Goal: Task Accomplishment & Management: Use online tool/utility

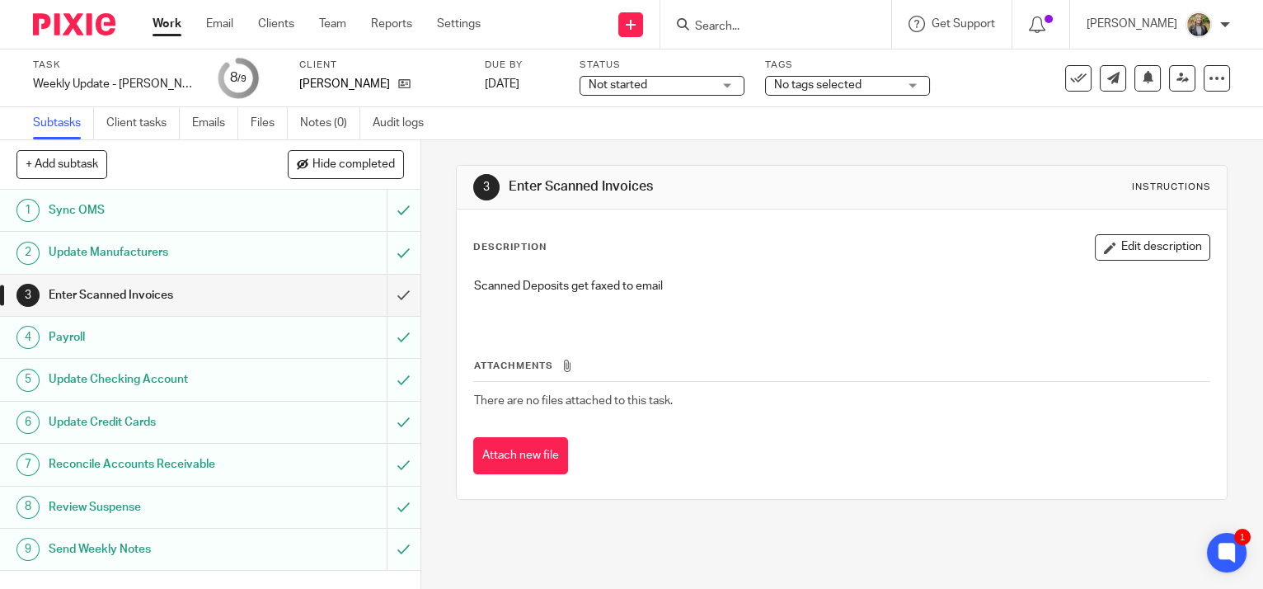
click at [177, 544] on h1 "Send Weekly Notes" at bounding box center [156, 549] width 214 height 25
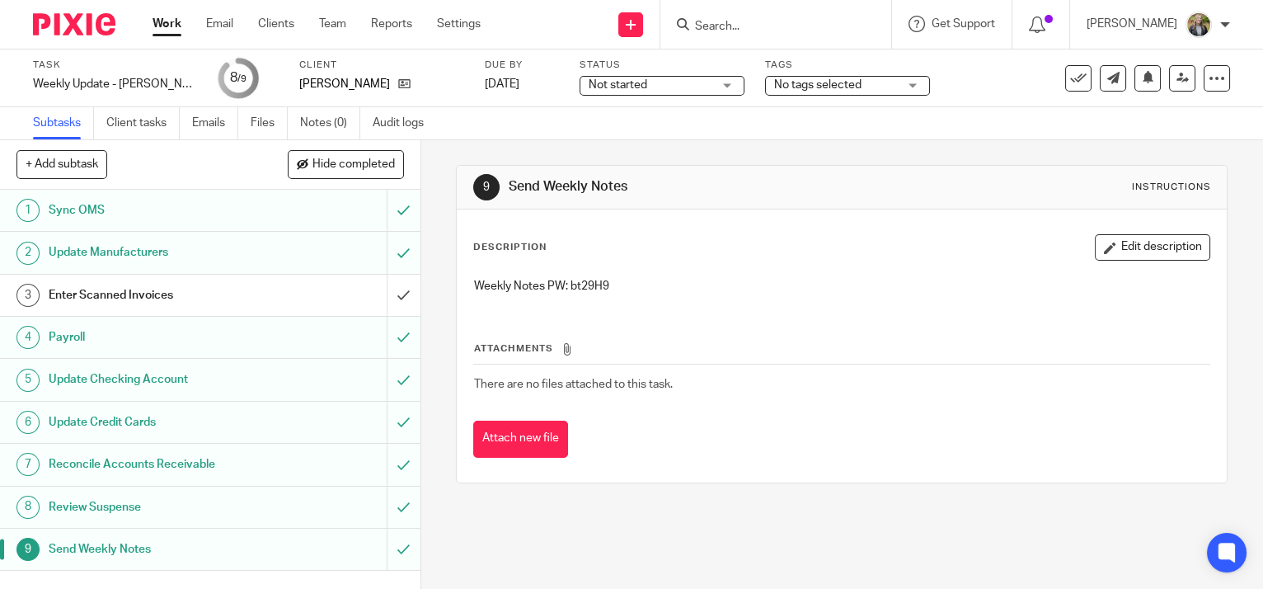
click at [585, 285] on p "Weekly Notes PW: bt29H9" at bounding box center [841, 286] width 735 height 16
click at [651, 281] on p "Weekly Notes PW: bt29H9" at bounding box center [841, 286] width 735 height 16
click at [577, 280] on p "Weekly Notes PW: bt29H9" at bounding box center [841, 286] width 735 height 16
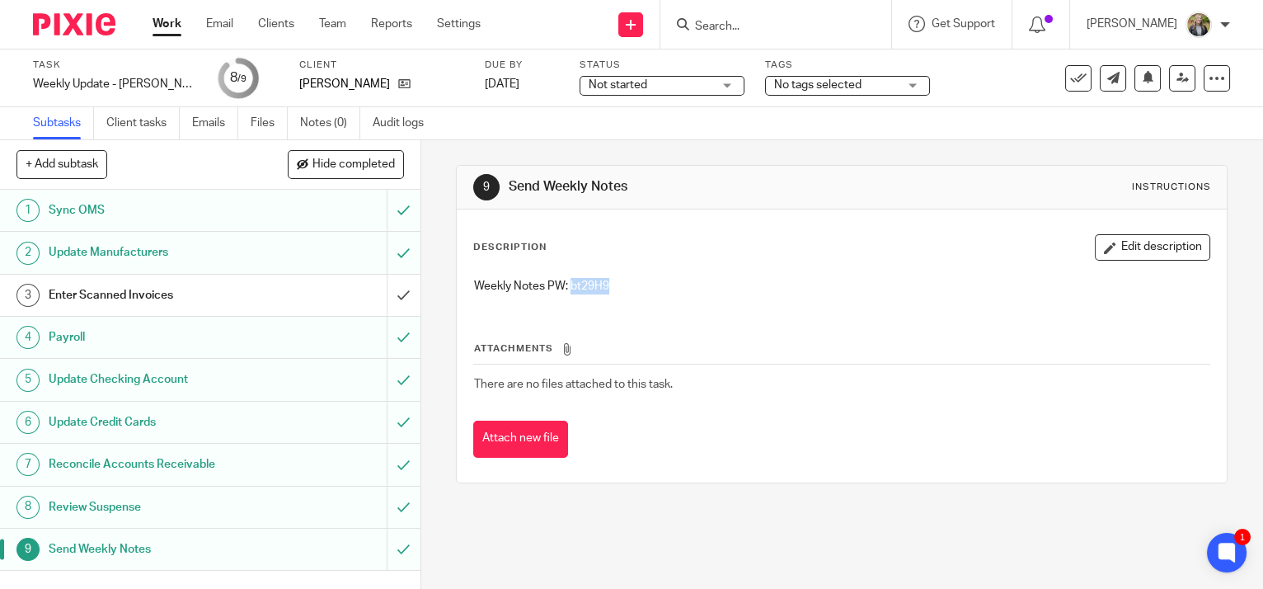
click at [583, 288] on p "Weekly Notes PW: bt29H9" at bounding box center [841, 286] width 735 height 16
click at [391, 292] on input "submit" at bounding box center [210, 295] width 421 height 41
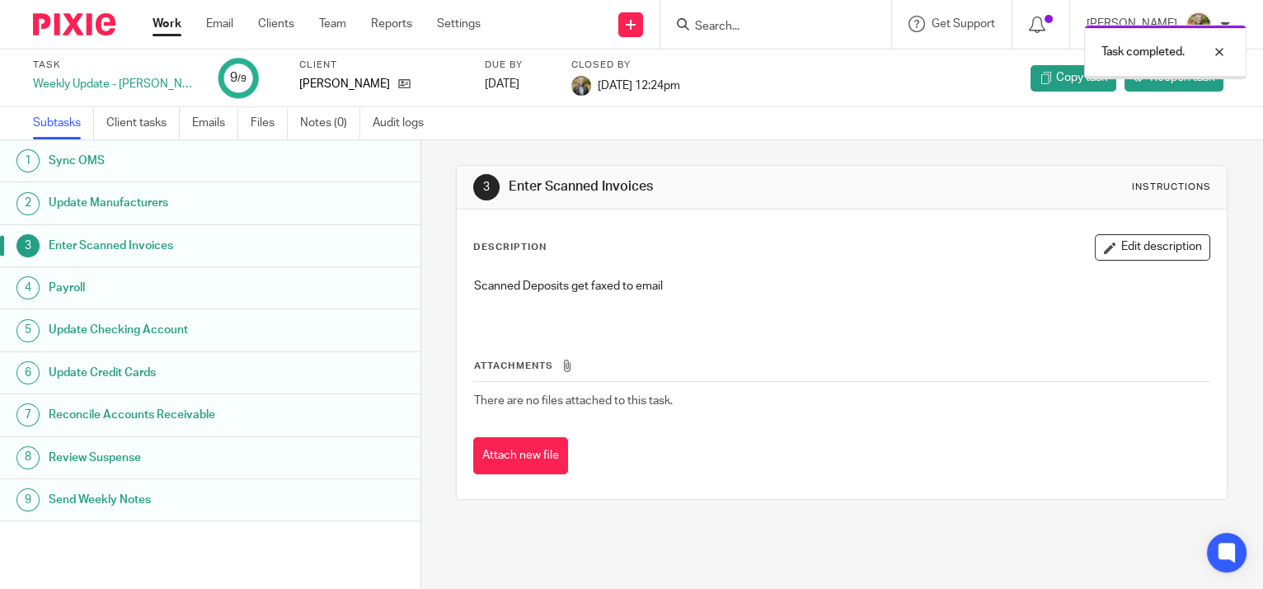
click at [165, 24] on link "Work" at bounding box center [167, 24] width 29 height 16
